Goal: Task Accomplishment & Management: Manage account settings

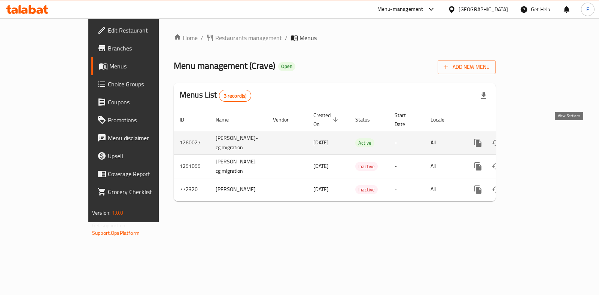
click at [536, 139] on icon "enhanced table" at bounding box center [531, 143] width 9 height 9
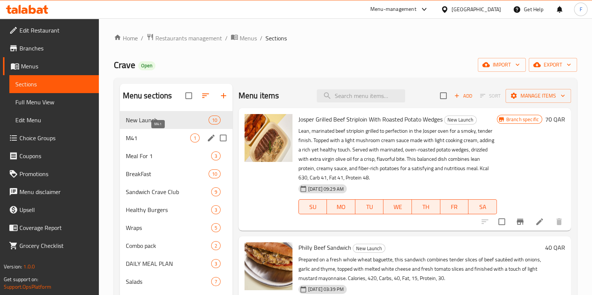
click at [162, 139] on span "M41" at bounding box center [158, 138] width 64 height 9
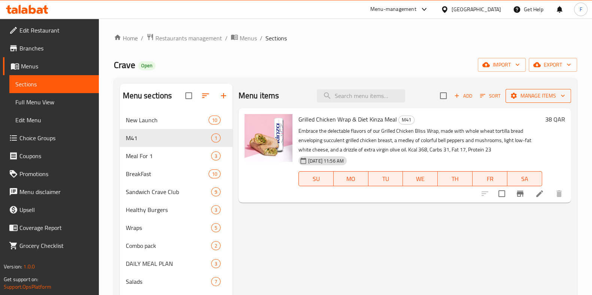
click at [533, 96] on span "Manage items" at bounding box center [538, 95] width 54 height 9
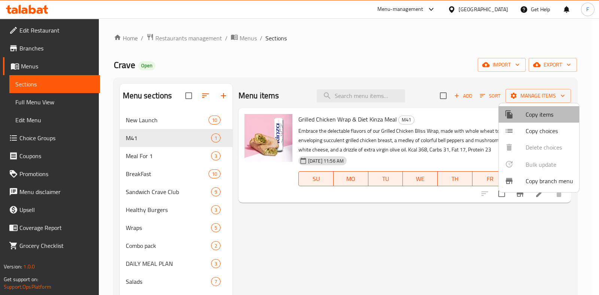
click at [537, 111] on span "Copy items" at bounding box center [550, 114] width 48 height 9
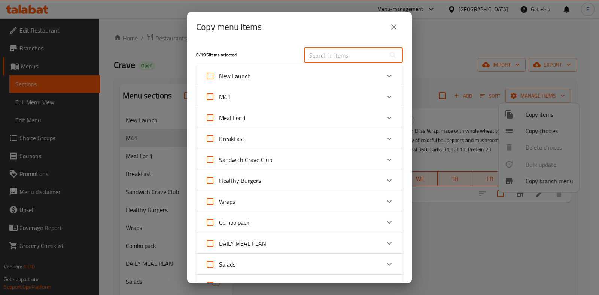
click at [335, 57] on input "text" at bounding box center [345, 55] width 82 height 15
click at [334, 57] on input "text" at bounding box center [345, 55] width 82 height 15
click at [329, 54] on input "text" at bounding box center [345, 55] width 82 height 15
click at [337, 49] on input "text" at bounding box center [345, 55] width 82 height 15
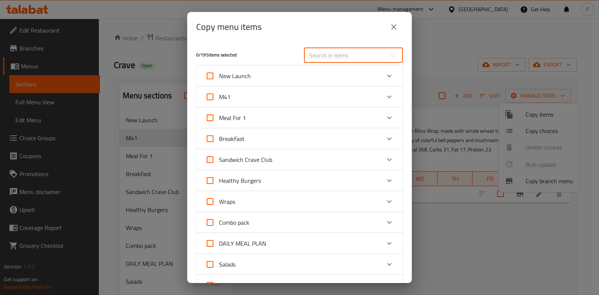
click at [292, 133] on div "BreakFast" at bounding box center [292, 139] width 175 height 18
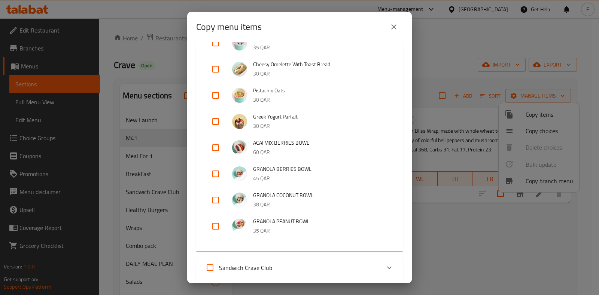
scroll to position [46, 0]
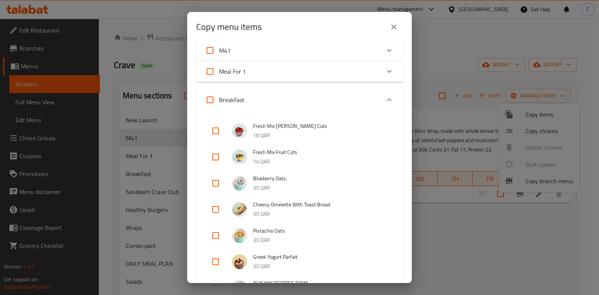
click at [331, 98] on div "BreakFast" at bounding box center [292, 100] width 175 height 18
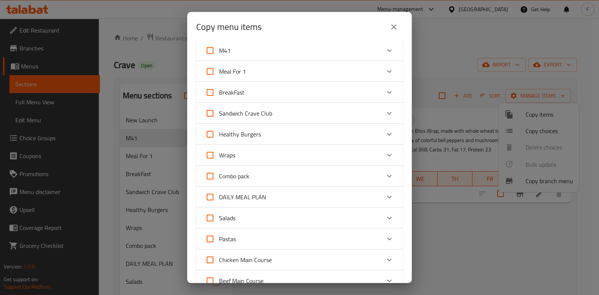
click at [296, 150] on div "Wraps" at bounding box center [292, 155] width 175 height 18
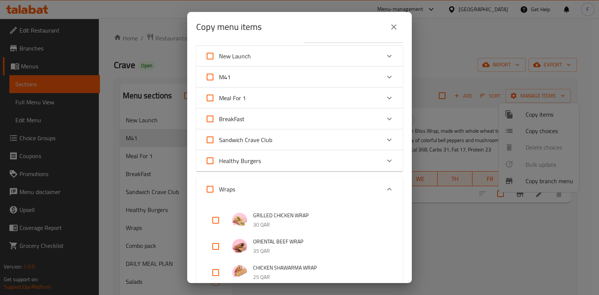
scroll to position [0, 0]
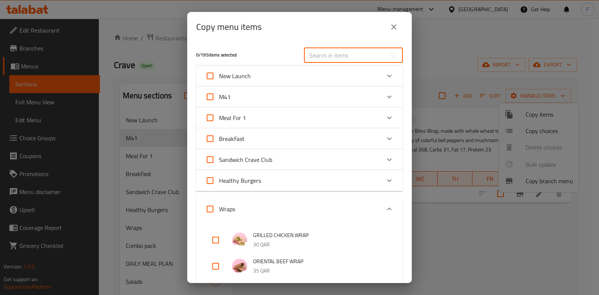
click at [316, 53] on input "text" at bounding box center [345, 55] width 82 height 15
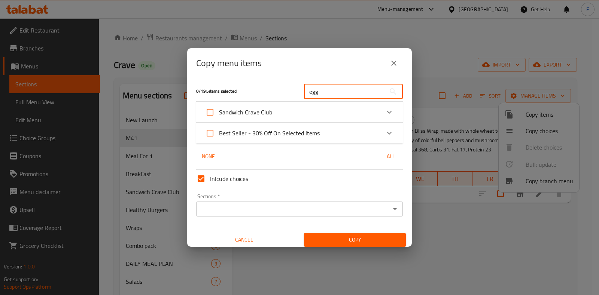
type input "egg"
click at [340, 101] on div "egg ​" at bounding box center [353, 92] width 108 height 24
click at [346, 106] on div "Sandwich Crave Club" at bounding box center [292, 112] width 175 height 18
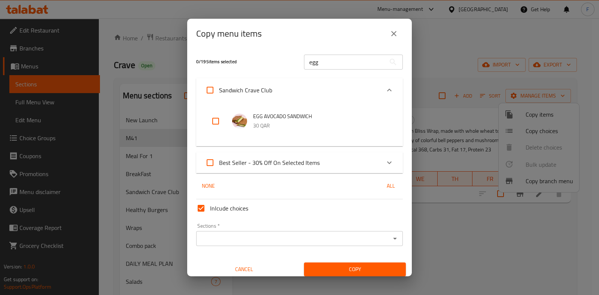
click at [214, 120] on input "checkbox" at bounding box center [216, 121] width 18 height 18
checkbox input "true"
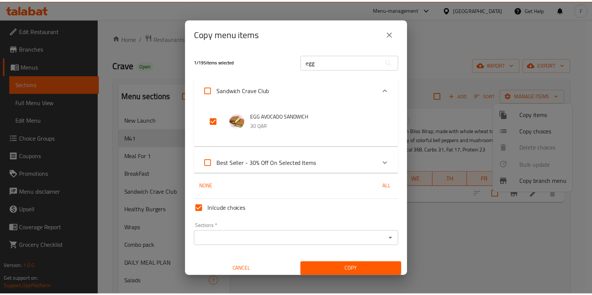
scroll to position [4, 0]
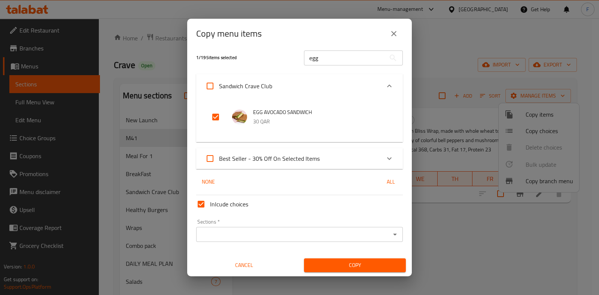
click at [330, 240] on div "Sections *" at bounding box center [299, 234] width 207 height 15
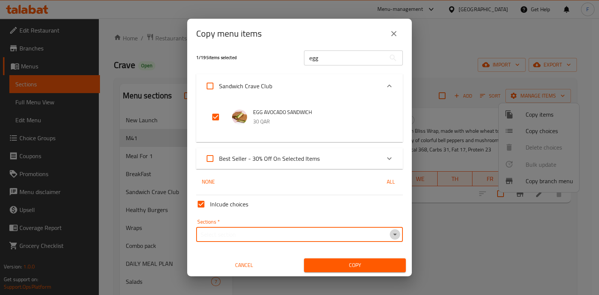
click at [390, 231] on icon "Open" at bounding box center [394, 234] width 9 height 9
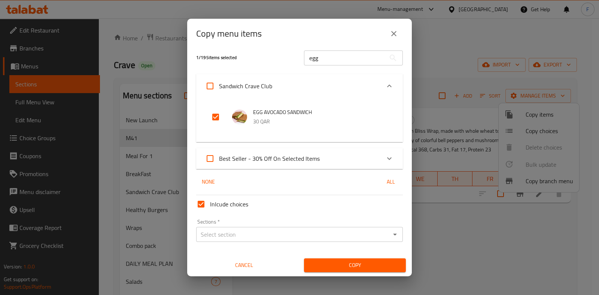
drag, startPoint x: 378, startPoint y: 247, endPoint x: 261, endPoint y: 200, distance: 125.8
click at [377, 247] on div "Inlcude choices Sections   * Sections * Cancel Copy" at bounding box center [299, 232] width 213 height 80
drag, startPoint x: 200, startPoint y: 200, endPoint x: 235, endPoint y: 222, distance: 41.5
click at [200, 200] on input "Inlcude choices" at bounding box center [201, 204] width 18 height 18
checkbox input "false"
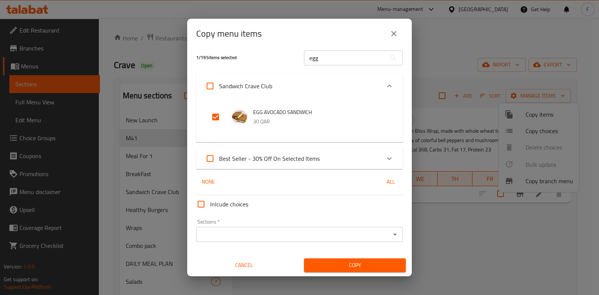
click at [263, 240] on div "Sections *" at bounding box center [299, 234] width 207 height 15
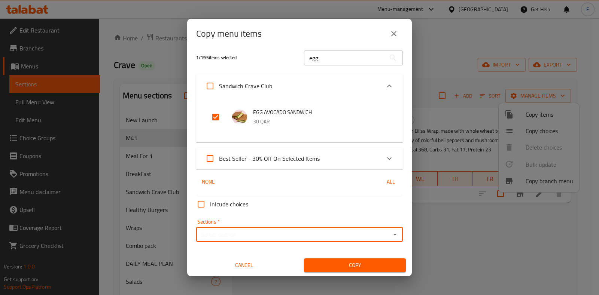
click at [368, 237] on input "Sections   *" at bounding box center [293, 234] width 190 height 10
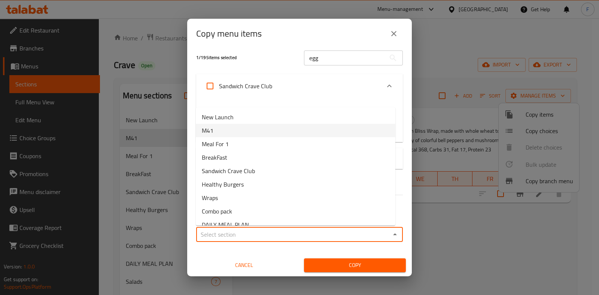
click at [223, 125] on li "M41" at bounding box center [296, 130] width 200 height 13
type input "M41"
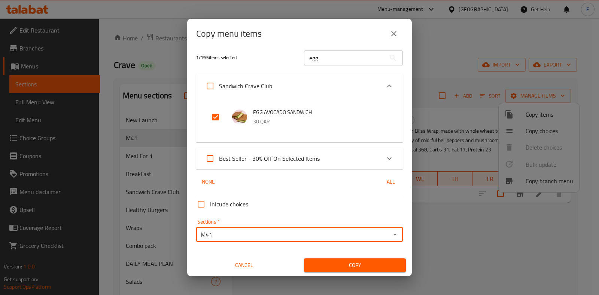
click at [363, 266] on span "Copy" at bounding box center [355, 265] width 90 height 9
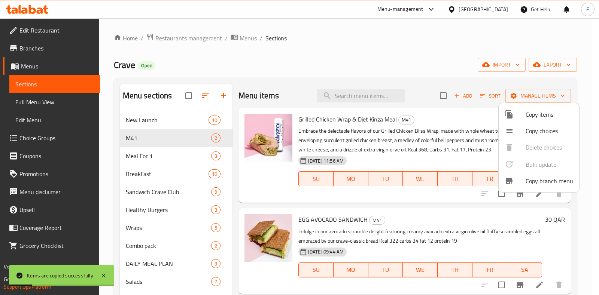
drag, startPoint x: 368, startPoint y: 43, endPoint x: 372, endPoint y: 107, distance: 64.1
click at [368, 43] on div at bounding box center [299, 147] width 599 height 295
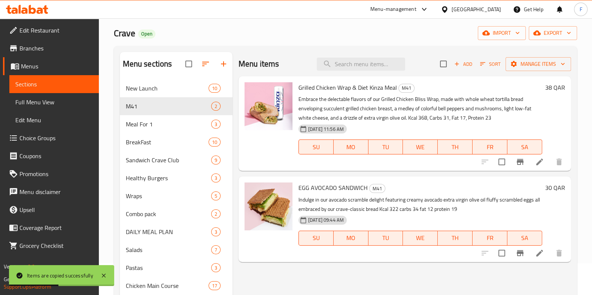
scroll to position [46, 0]
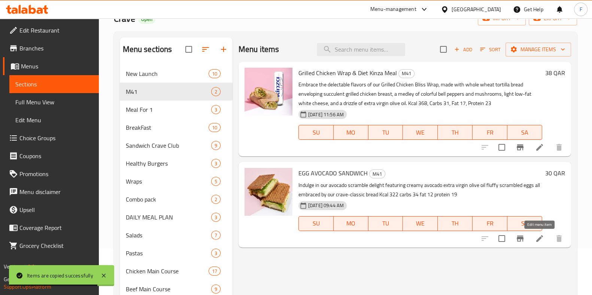
click at [537, 238] on icon at bounding box center [539, 238] width 9 height 9
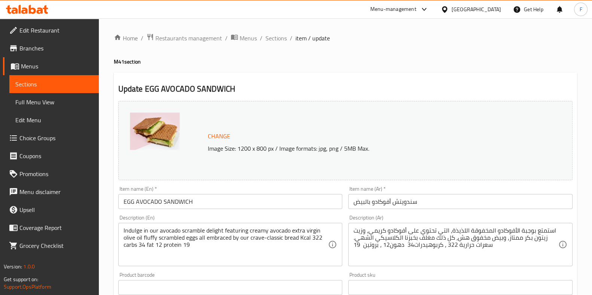
click at [221, 138] on span "Change" at bounding box center [219, 136] width 22 height 11
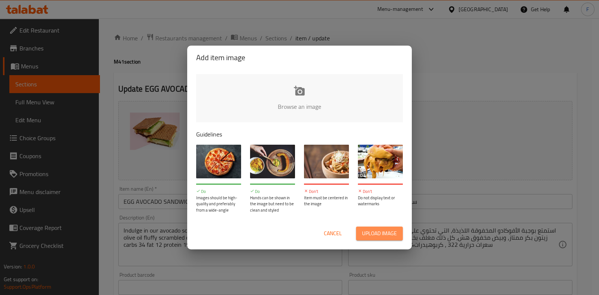
click at [372, 234] on span "Upload image" at bounding box center [379, 233] width 35 height 9
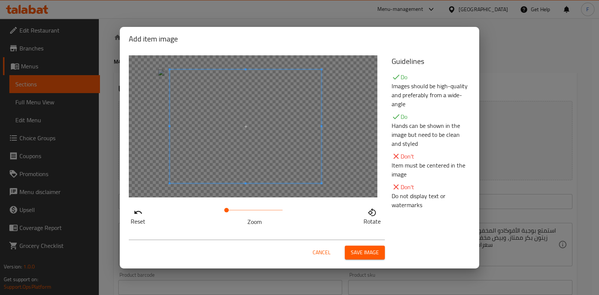
click at [226, 137] on span at bounding box center [246, 127] width 152 height 114
click at [381, 256] on button "Save image" at bounding box center [365, 253] width 40 height 14
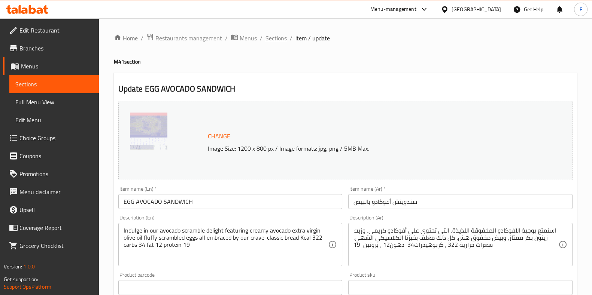
click at [269, 40] on span "Sections" at bounding box center [275, 38] width 21 height 9
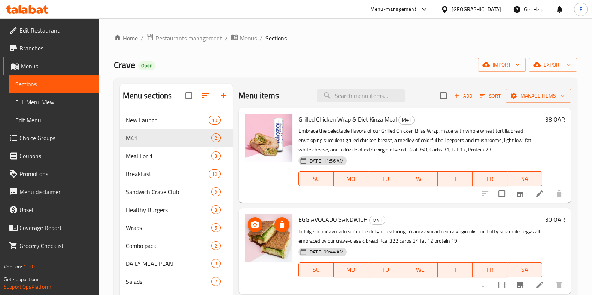
click at [272, 231] on img at bounding box center [268, 238] width 48 height 48
click at [196, 41] on span "Restaurants management" at bounding box center [188, 38] width 67 height 9
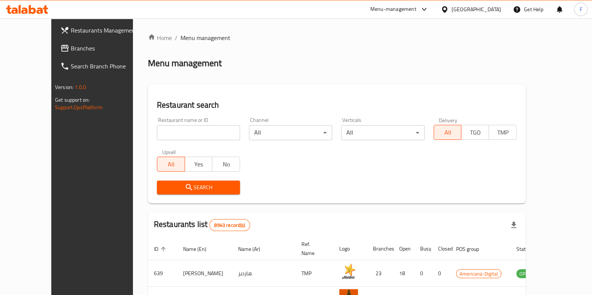
click at [416, 5] on div "Menu-management" at bounding box center [393, 9] width 46 height 9
click at [416, 7] on div "Menu-management" at bounding box center [393, 9] width 46 height 9
click at [407, 80] on div "Restaurant-Management" at bounding box center [388, 82] width 59 height 8
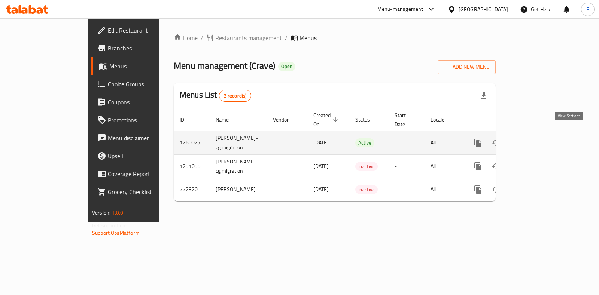
click at [541, 134] on link "enhanced table" at bounding box center [532, 143] width 18 height 18
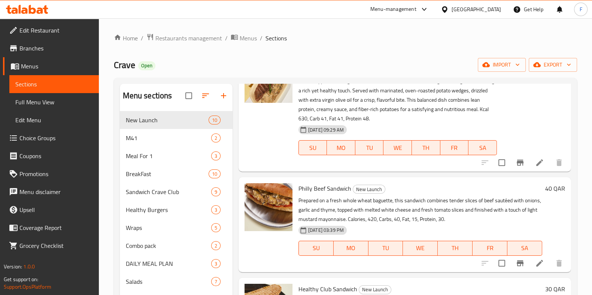
scroll to position [93, 0]
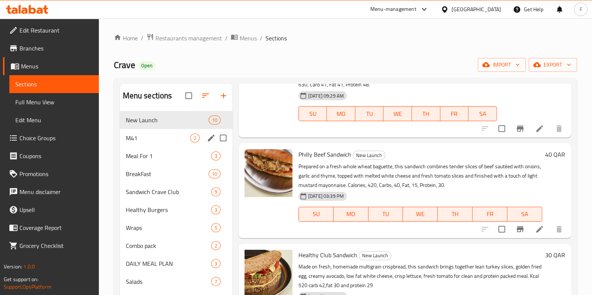
click at [133, 143] on div "M41 2" at bounding box center [176, 138] width 113 height 18
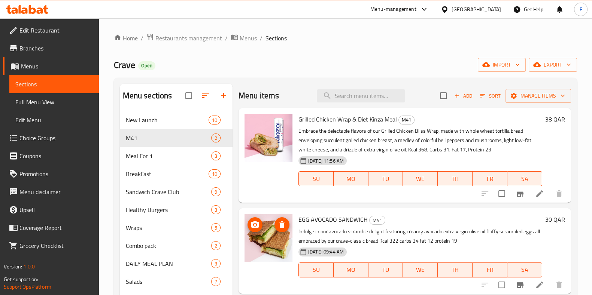
click at [271, 240] on img at bounding box center [268, 238] width 48 height 48
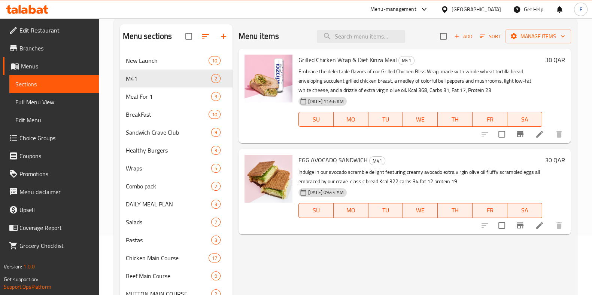
scroll to position [93, 0]
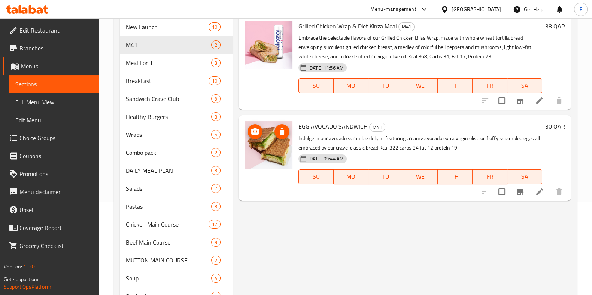
click at [268, 153] on img at bounding box center [268, 145] width 48 height 48
click at [543, 194] on li at bounding box center [539, 191] width 21 height 13
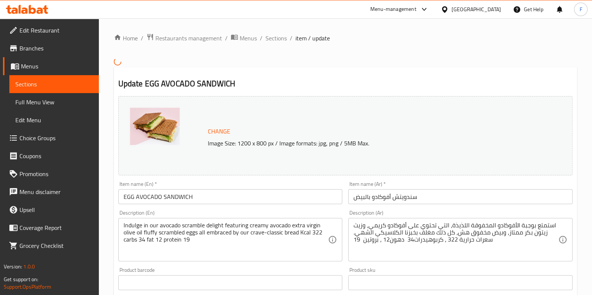
click at [177, 124] on img at bounding box center [155, 126] width 50 height 37
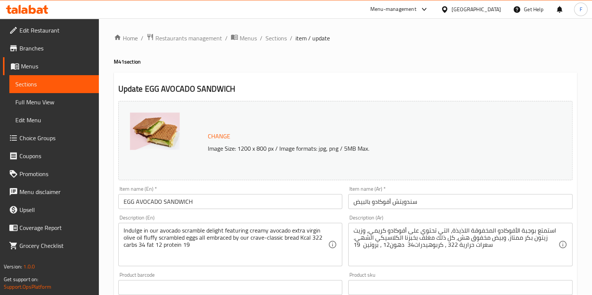
click at [161, 127] on img at bounding box center [155, 131] width 50 height 37
click at [218, 136] on span "Change" at bounding box center [219, 136] width 22 height 11
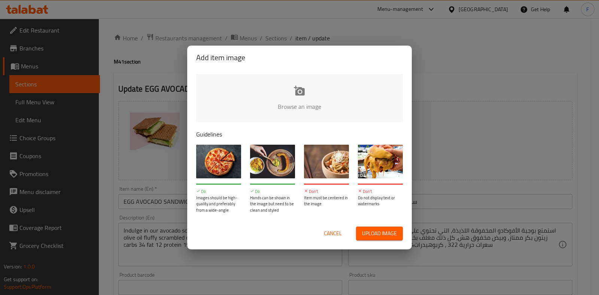
click at [278, 97] on input "file" at bounding box center [552, 109] width 713 height 70
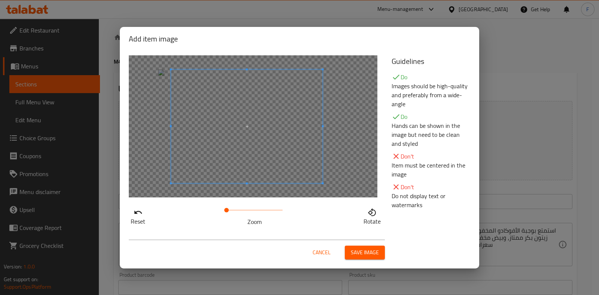
click at [286, 150] on span at bounding box center [247, 127] width 152 height 114
click at [361, 252] on span "Save image" at bounding box center [365, 252] width 28 height 9
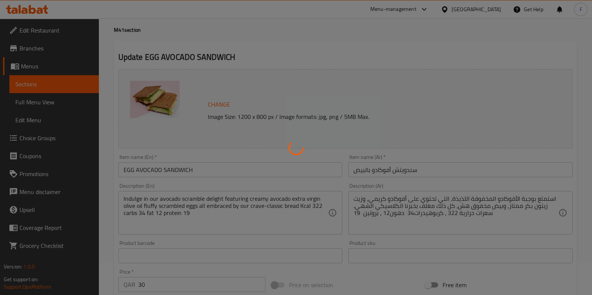
scroll to position [46, 0]
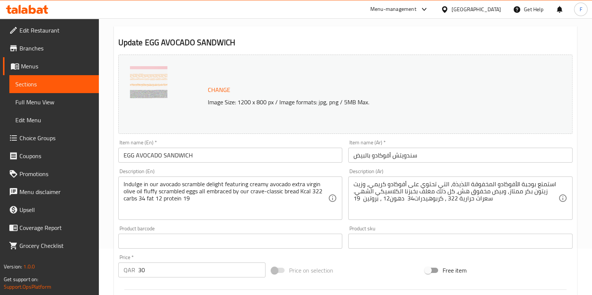
click at [264, 151] on input "EGG AVOCADO SANDWICH" at bounding box center [230, 155] width 224 height 15
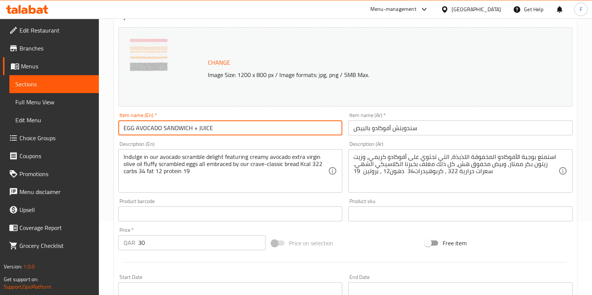
scroll to position [93, 0]
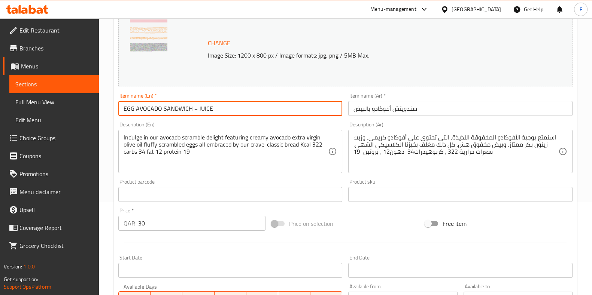
type input "EGG AVOCADO SANDWICH + JUICE"
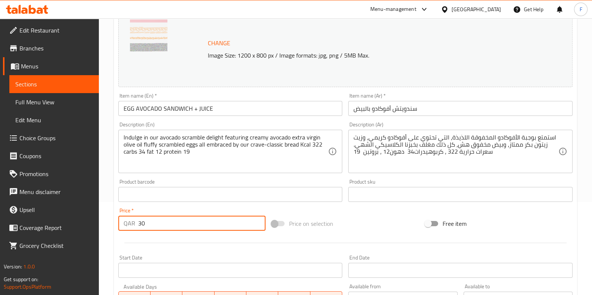
drag, startPoint x: 146, startPoint y: 222, endPoint x: 114, endPoint y: 217, distance: 32.9
click at [114, 217] on div "Update EGG AVOCADO SANDWICH + JUICE Change Image Size: 1200 x 800 px / Image fo…" at bounding box center [345, 202] width 463 height 447
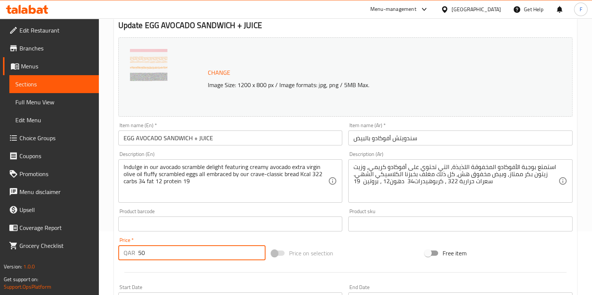
scroll to position [57, 0]
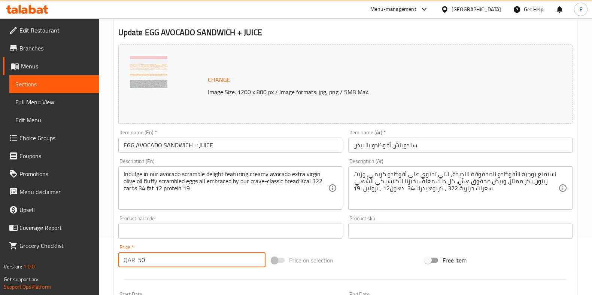
type input "50"
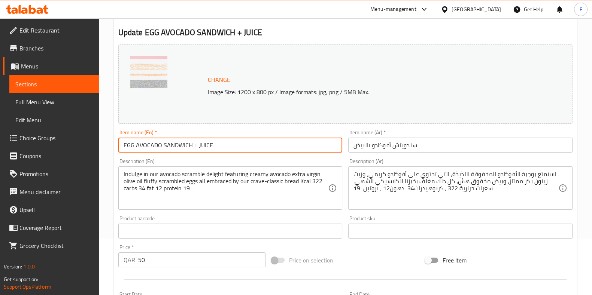
drag, startPoint x: 219, startPoint y: 145, endPoint x: 192, endPoint y: 141, distance: 26.9
click at [192, 141] on input "EGG AVOCADO SANDWICH + JUICE" at bounding box center [230, 145] width 224 height 15
type input "EGG AVOCADO SANDWICH + JUICE"
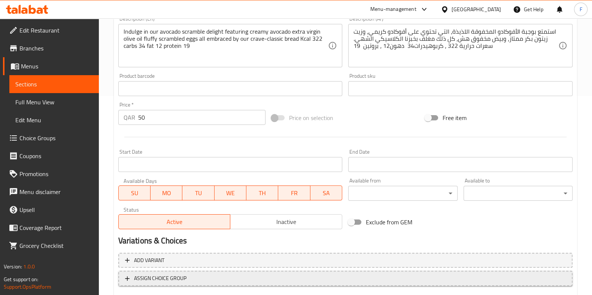
scroll to position [244, 0]
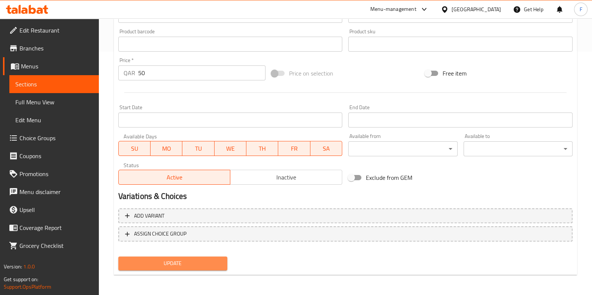
click at [194, 262] on span "Update" at bounding box center [172, 263] width 97 height 9
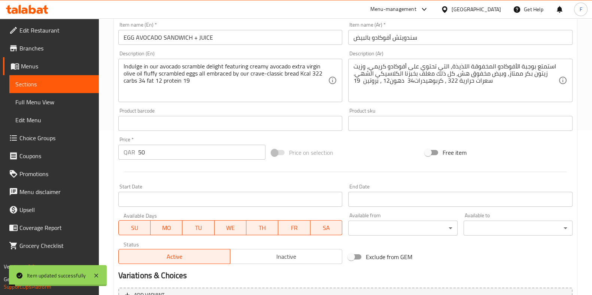
scroll to position [0, 0]
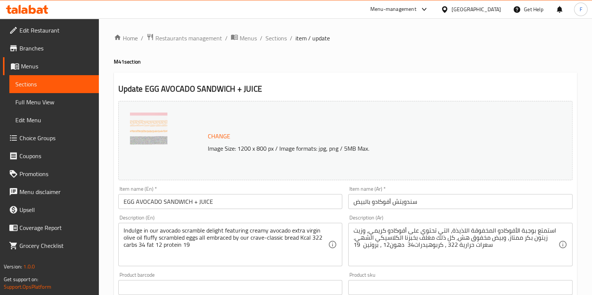
drag, startPoint x: 432, startPoint y: 207, endPoint x: 419, endPoint y: 209, distance: 13.2
click at [432, 207] on input "سندويتش أفوكادو بالبيض" at bounding box center [460, 201] width 224 height 15
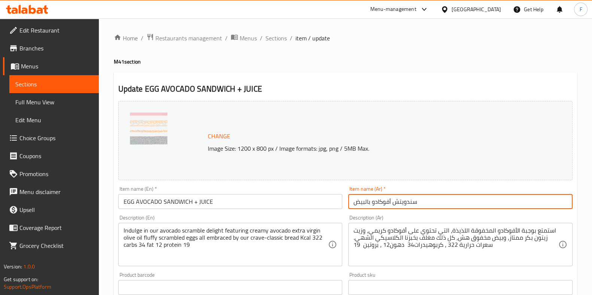
click at [353, 205] on input "سندويتش أفوكادو بالبيض" at bounding box center [460, 201] width 224 height 15
paste input "إضافه عصير"
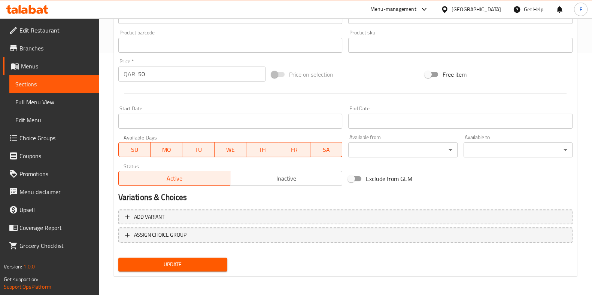
scroll to position [244, 0]
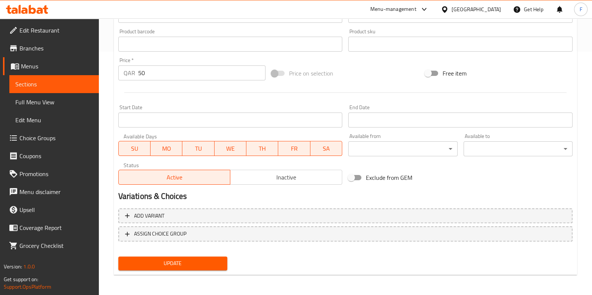
type input "إضافه عصيرسندويتش أفوكادو بالبيض"
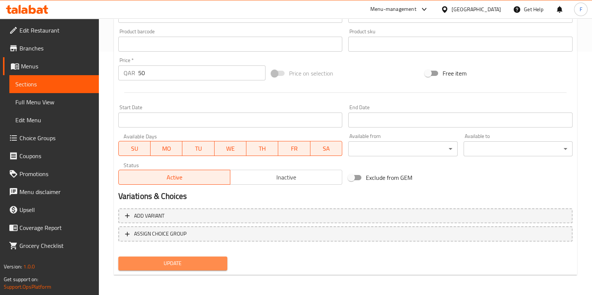
click at [187, 262] on span "Update" at bounding box center [172, 263] width 97 height 9
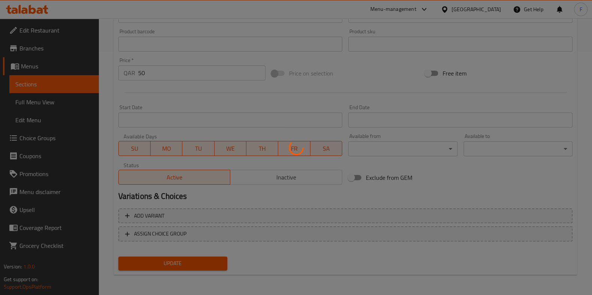
click at [187, 262] on div at bounding box center [296, 147] width 592 height 295
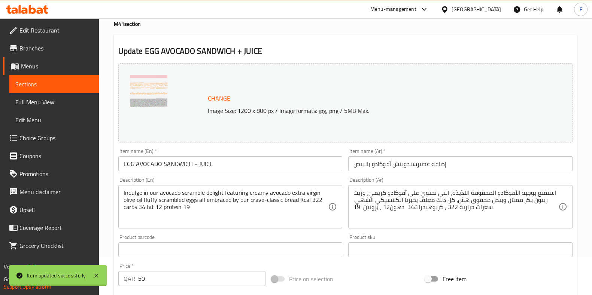
scroll to position [0, 0]
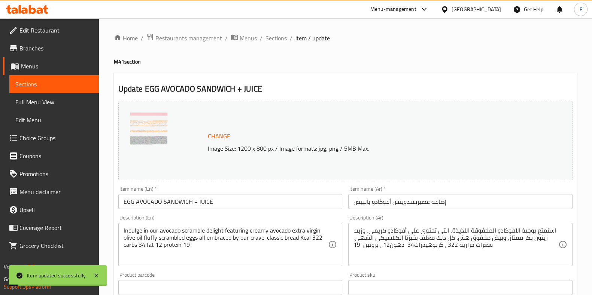
click at [277, 40] on span "Sections" at bounding box center [275, 38] width 21 height 9
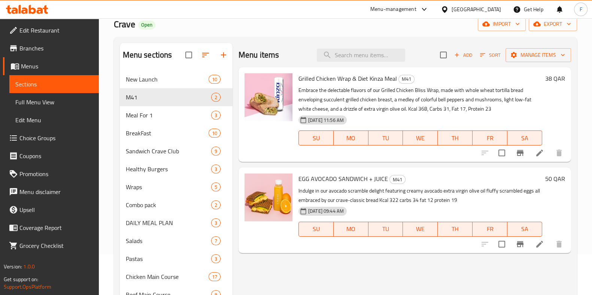
scroll to position [46, 0]
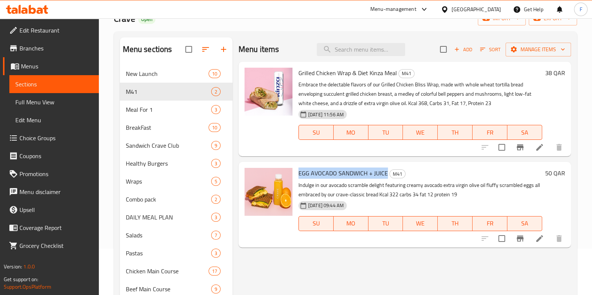
drag, startPoint x: 297, startPoint y: 173, endPoint x: 384, endPoint y: 170, distance: 87.6
click at [384, 170] on div "EGG AVOCADO SANDWICH + JUICE M41 Indulge in our avocado scramble delight featur…" at bounding box center [420, 204] width 250 height 79
copy span "EGG AVOCADO SANDWICH + JUICE"
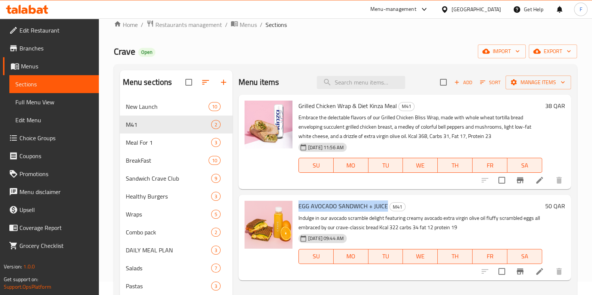
scroll to position [0, 0]
